Goal: Task Accomplishment & Management: Use online tool/utility

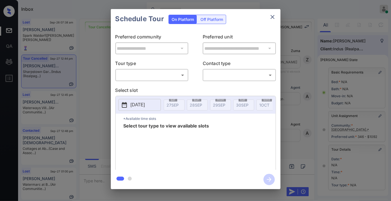
scroll to position [83, 0]
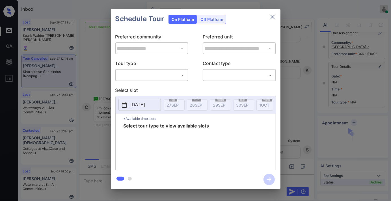
click at [165, 78] on body "Inbox Samantha Soliven Online Set yourself offline Set yourself on break Profil…" at bounding box center [195, 100] width 391 height 201
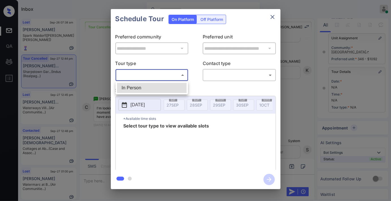
click at [159, 88] on li "In Person" at bounding box center [152, 88] width 70 height 10
type input "********"
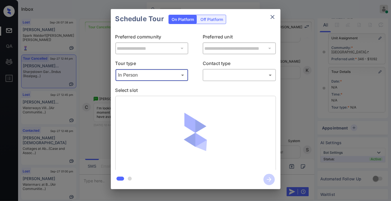
click at [217, 67] on p "Contact type" at bounding box center [239, 64] width 73 height 9
click at [221, 74] on body "Inbox Samantha Soliven Online Set yourself offline Set yourself on break Profil…" at bounding box center [195, 100] width 391 height 201
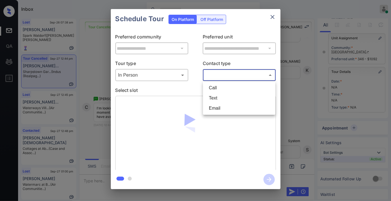
click at [230, 95] on li "Text" at bounding box center [239, 98] width 70 height 10
type input "****"
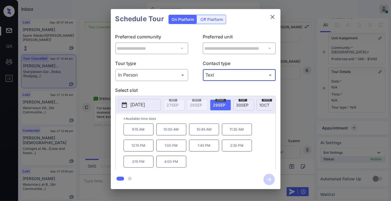
click at [179, 152] on p "1:00 PM" at bounding box center [171, 146] width 30 height 12
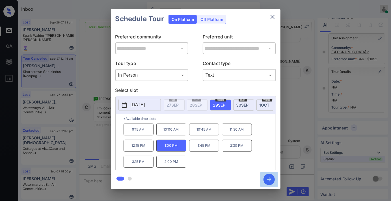
click at [268, 177] on icon "button" at bounding box center [269, 179] width 11 height 11
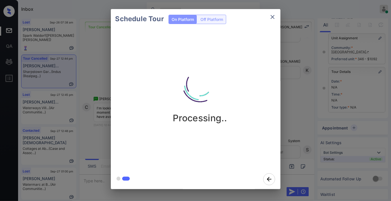
click at [194, 74] on img at bounding box center [200, 84] width 57 height 57
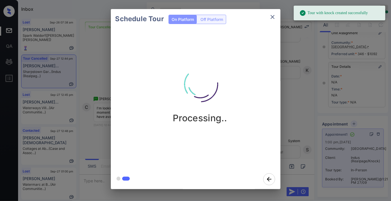
drag, startPoint x: 254, startPoint y: 62, endPoint x: 255, endPoint y: 57, distance: 5.5
click at [254, 62] on div "Processing.." at bounding box center [200, 90] width 170 height 68
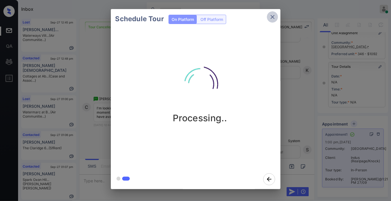
click at [272, 16] on icon "close" at bounding box center [273, 17] width 4 height 4
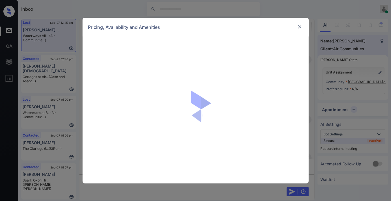
scroll to position [4157, 0]
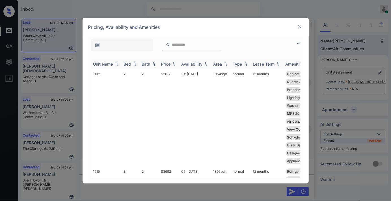
click at [166, 63] on div "Price" at bounding box center [166, 64] width 10 height 5
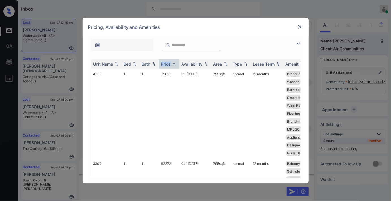
drag, startPoint x: 297, startPoint y: 41, endPoint x: 196, endPoint y: 55, distance: 102.1
click at [296, 41] on img at bounding box center [298, 43] width 7 height 7
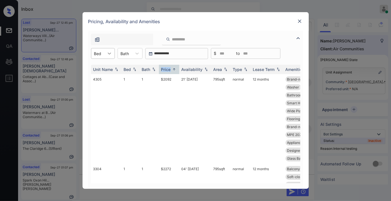
click at [105, 54] on div at bounding box center [109, 53] width 10 height 10
drag, startPoint x: 110, startPoint y: 77, endPoint x: 171, endPoint y: 83, distance: 60.9
click at [110, 77] on div "2" at bounding box center [103, 77] width 24 height 10
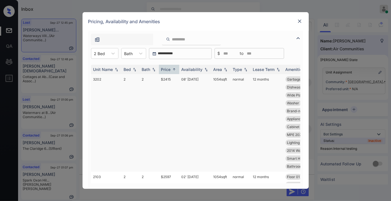
click at [172, 79] on td "$2415" at bounding box center [169, 123] width 20 height 98
drag, startPoint x: 172, startPoint y: 79, endPoint x: 299, endPoint y: 44, distance: 131.2
click at [172, 79] on td "$2415" at bounding box center [169, 123] width 20 height 98
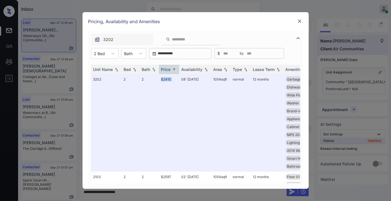
click at [300, 20] on img at bounding box center [300, 21] width 6 height 6
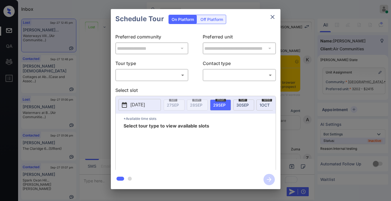
click at [165, 78] on body "Inbox Samantha Soliven Online Set yourself offline Set yourself on break Profil…" at bounding box center [195, 100] width 391 height 201
type input "********"
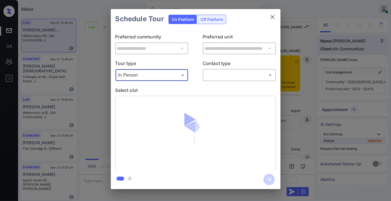
scroll to position [4382, 0]
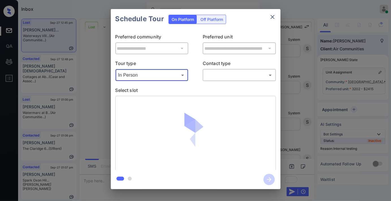
click at [213, 77] on body "Inbox Samantha Soliven Online Set yourself offline Set yourself on break Profil…" at bounding box center [195, 100] width 391 height 201
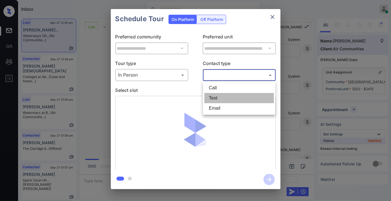
click at [219, 95] on li "Text" at bounding box center [239, 98] width 70 height 10
type input "****"
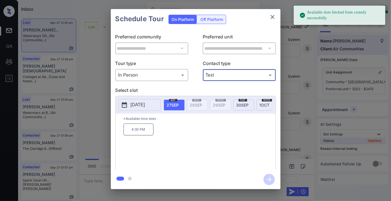
click at [143, 132] on p "4:30 PM" at bounding box center [139, 130] width 30 height 12
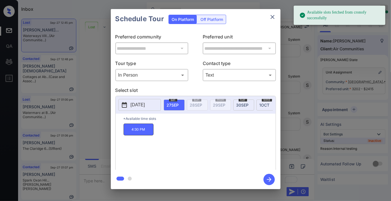
click at [268, 182] on icon "button" at bounding box center [269, 179] width 11 height 11
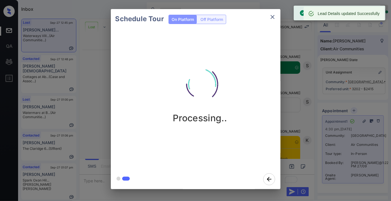
scroll to position [4707, 0]
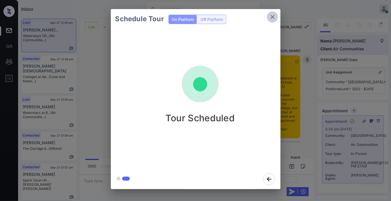
click at [275, 16] on icon "close" at bounding box center [272, 17] width 7 height 7
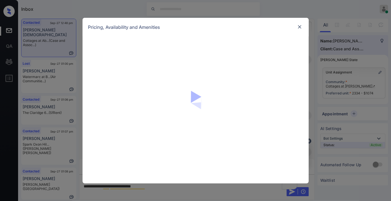
scroll to position [1162, 0]
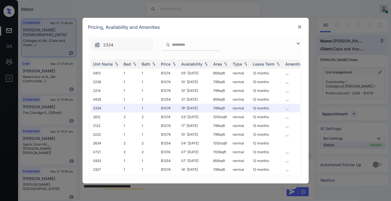
click at [298, 24] on img at bounding box center [300, 27] width 6 height 6
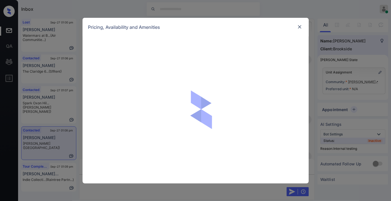
scroll to position [3641, 0]
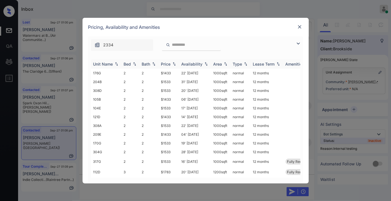
click at [166, 65] on div "Price" at bounding box center [166, 64] width 10 height 5
click at [176, 74] on td "$1433" at bounding box center [169, 73] width 20 height 9
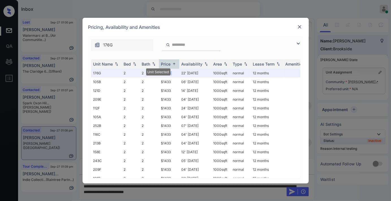
click at [301, 26] on img at bounding box center [300, 27] width 6 height 6
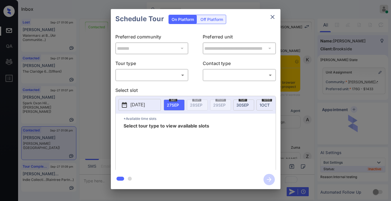
click at [159, 72] on body "Inbox [PERSON_NAME] Online Set yourself offline Set yourself on break Profile S…" at bounding box center [195, 100] width 391 height 201
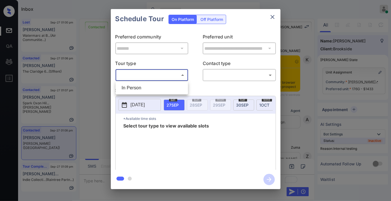
scroll to position [3578, 0]
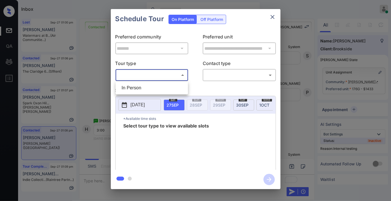
click at [159, 92] on li "In Person" at bounding box center [152, 88] width 70 height 10
type input "********"
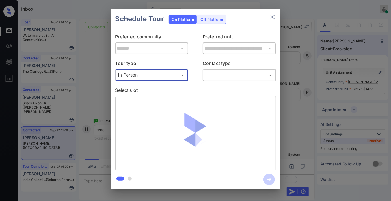
click at [215, 78] on body "Inbox [PERSON_NAME] Online Set yourself offline Set yourself on break Profile S…" at bounding box center [195, 100] width 391 height 201
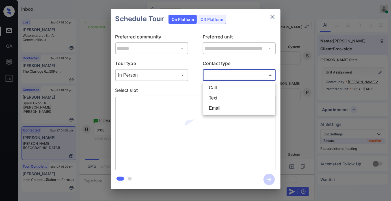
click at [216, 96] on li "Text" at bounding box center [239, 98] width 70 height 10
type input "****"
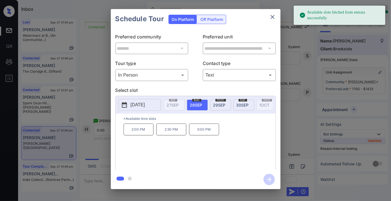
click at [201, 135] on p "3:00 PM" at bounding box center [204, 130] width 30 height 12
drag, startPoint x: 269, startPoint y: 179, endPoint x: 259, endPoint y: 184, distance: 11.1
click at [268, 179] on icon "button" at bounding box center [269, 179] width 5 height 5
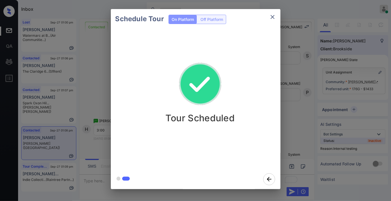
click at [274, 20] on icon "close" at bounding box center [272, 17] width 7 height 7
